Goal: Navigation & Orientation: Locate item on page

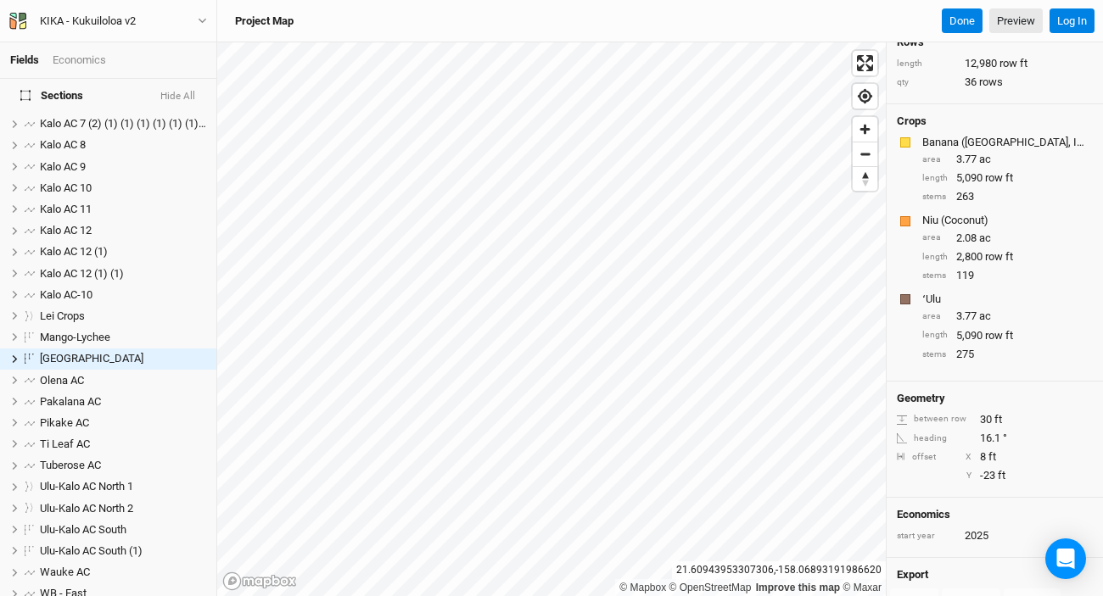
scroll to position [107, 0]
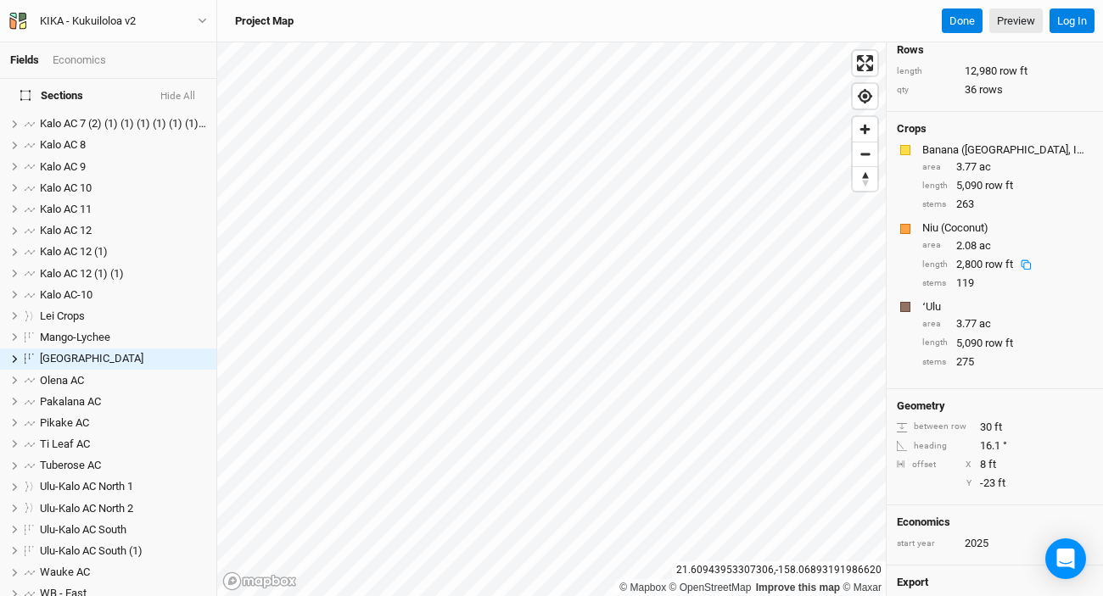
click at [984, 270] on div "2,800 row ft" at bounding box center [997, 264] width 83 height 15
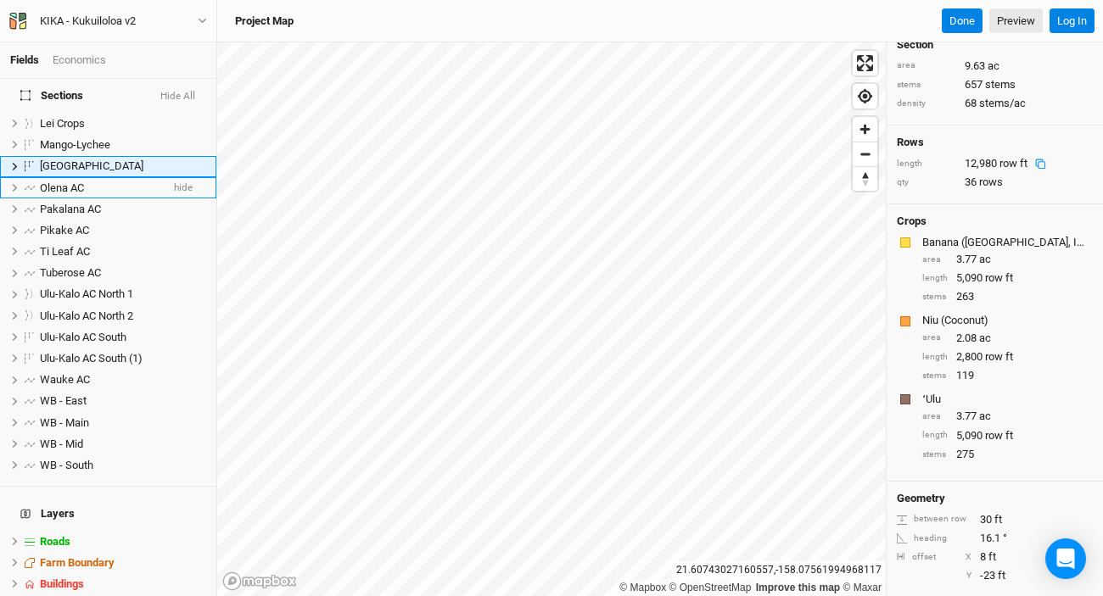
scroll to position [534, 0]
